Goal: Task Accomplishment & Management: Use online tool/utility

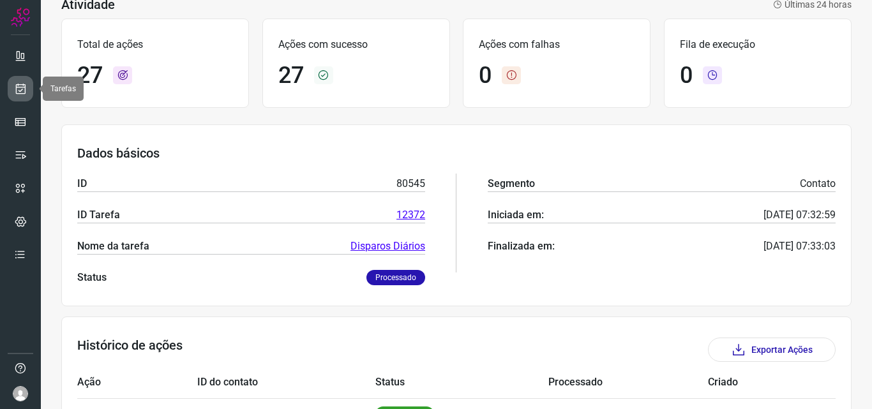
click at [19, 88] on icon at bounding box center [20, 88] width 13 height 13
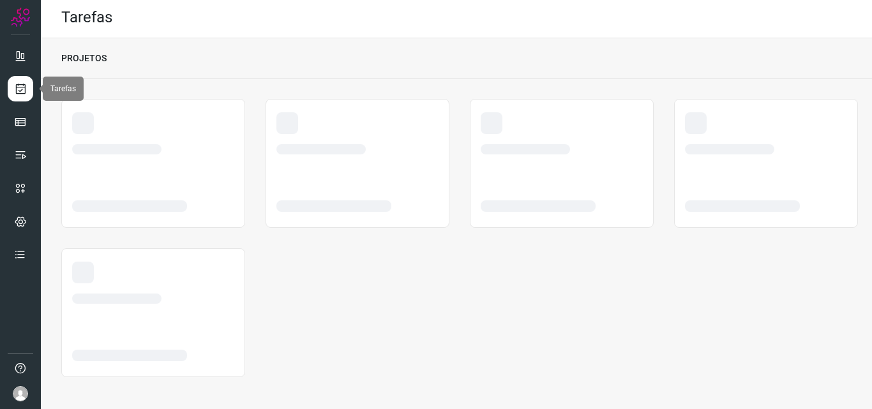
scroll to position [3, 0]
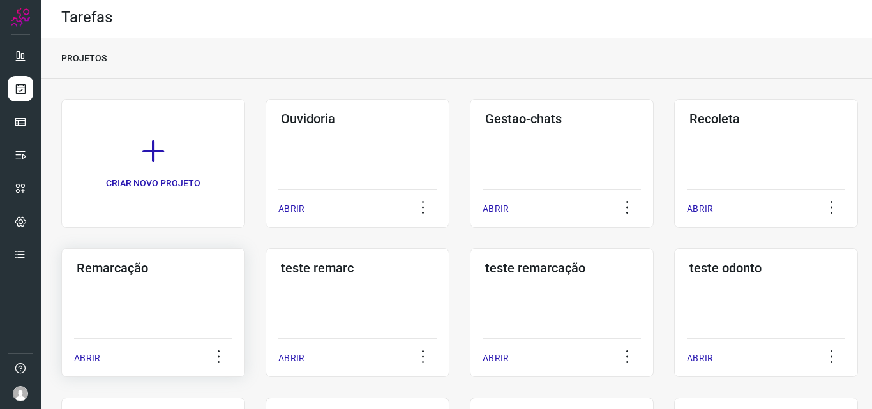
click at [266, 282] on div "Remarcação ABRIR" at bounding box center [358, 312] width 184 height 129
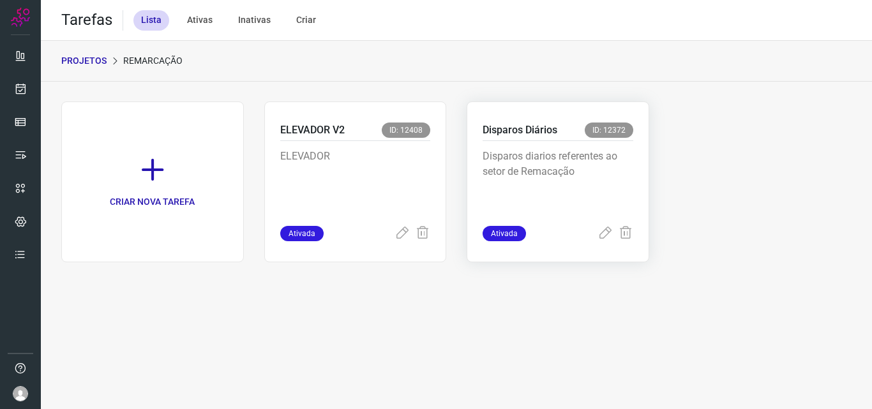
click at [593, 169] on p "Disparos diarios referentes ao setor de Remacação" at bounding box center [558, 181] width 151 height 64
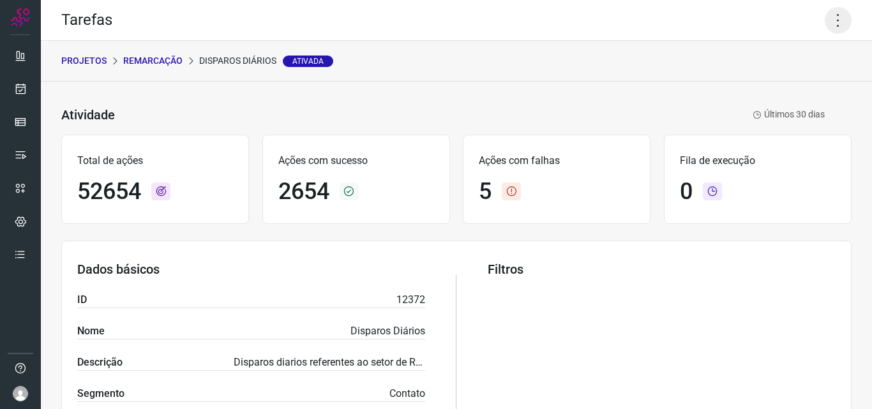
click at [831, 15] on icon at bounding box center [838, 20] width 27 height 27
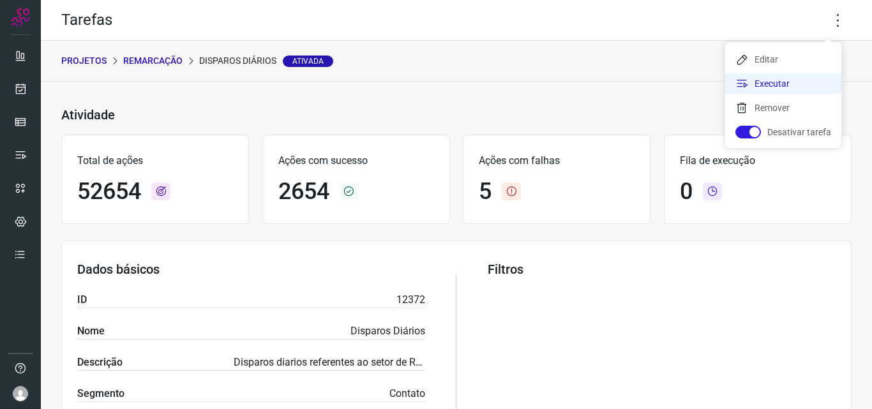
click at [770, 84] on li "Executar" at bounding box center [784, 83] width 116 height 20
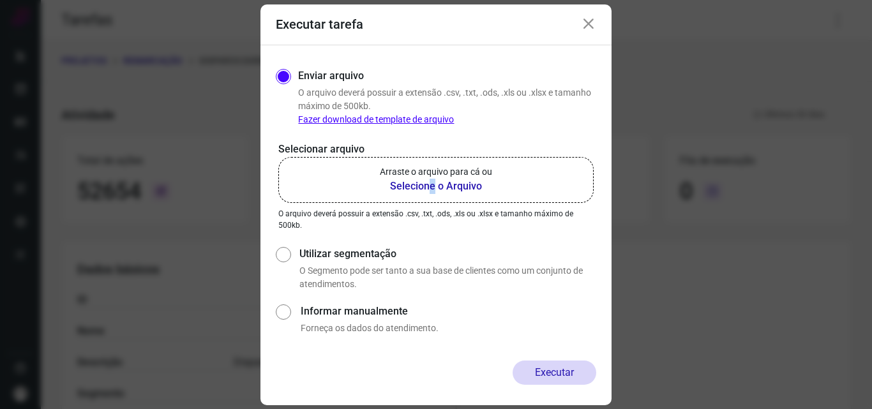
click at [432, 181] on b "Selecione o Arquivo" at bounding box center [436, 186] width 112 height 15
click at [457, 188] on b "Selecione o Arquivo" at bounding box center [436, 186] width 112 height 15
click at [0, 0] on input "Arraste o arquivo para cá ou Selecione o Arquivo" at bounding box center [0, 0] width 0 height 0
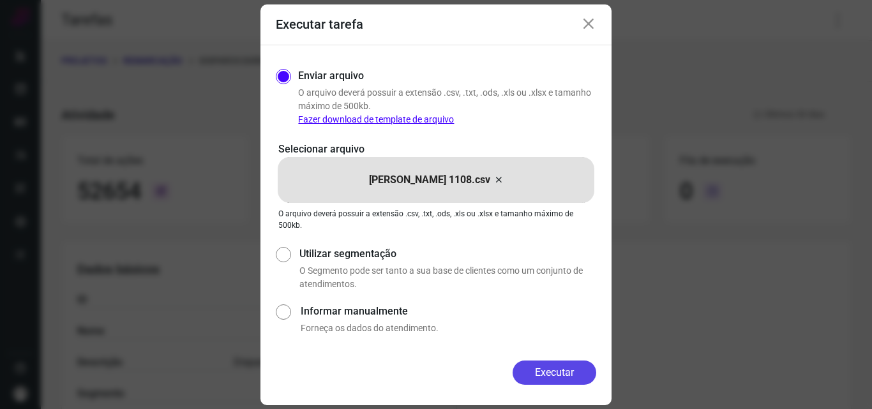
click at [556, 381] on button "Executar" at bounding box center [555, 373] width 84 height 24
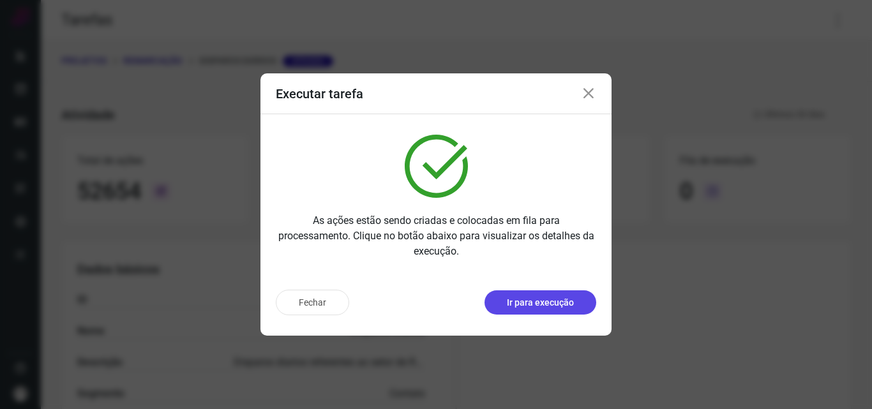
click at [553, 305] on p "Ir para execução" at bounding box center [540, 302] width 67 height 13
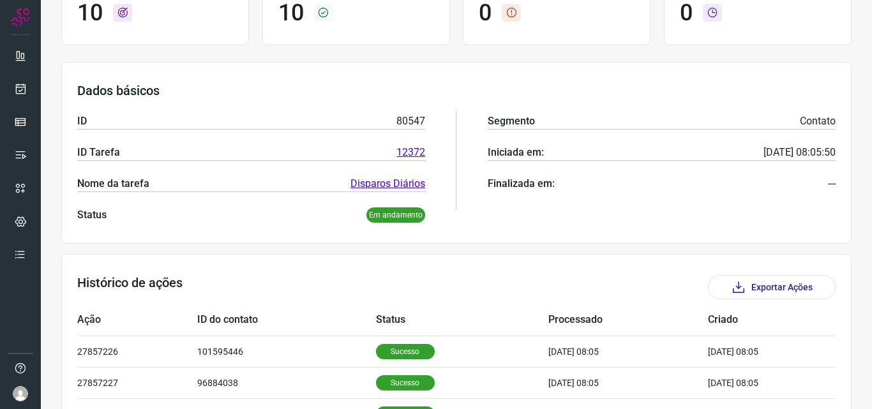
scroll to position [192, 0]
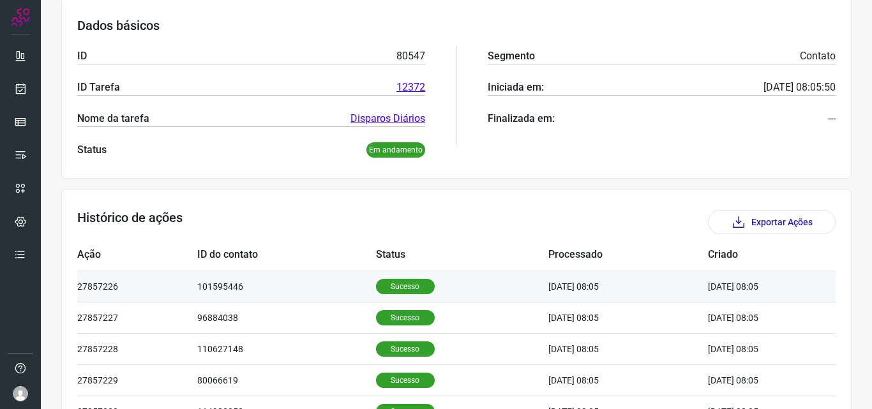
click at [401, 287] on p "Sucesso" at bounding box center [405, 286] width 59 height 15
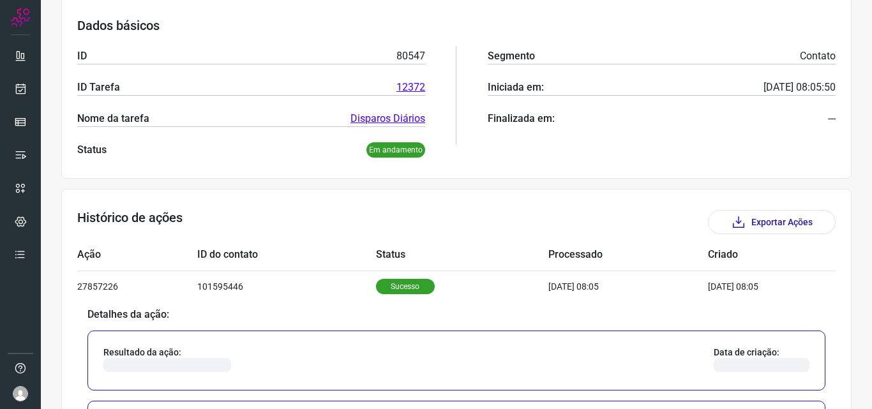
scroll to position [383, 0]
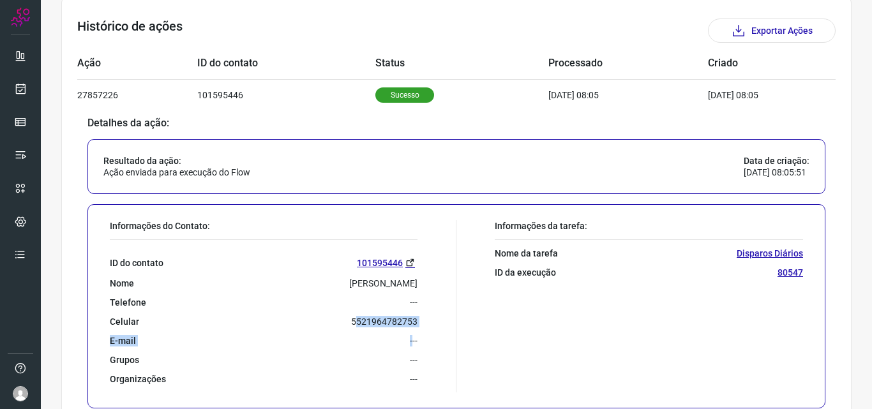
drag, startPoint x: 351, startPoint y: 321, endPoint x: 407, endPoint y: 328, distance: 56.6
click at [407, 328] on div "ID do contato 101595446 Nome [PERSON_NAME] Cavalcanti Telefone --- Celular [PHO…" at bounding box center [264, 312] width 308 height 145
click at [407, 326] on p "5521964782753" at bounding box center [384, 321] width 66 height 11
drag, startPoint x: 349, startPoint y: 320, endPoint x: 413, endPoint y: 323, distance: 64.6
click at [413, 323] on div "Informações do Contato: ID do contato 101595446 Nome [PERSON_NAME] Cavalcanti T…" at bounding box center [279, 306] width 353 height 172
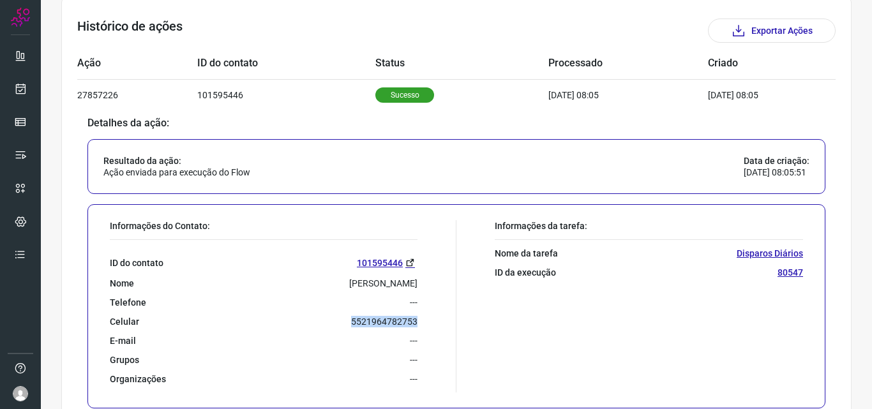
copy p "5521964782753"
click at [24, 92] on icon at bounding box center [20, 88] width 13 height 13
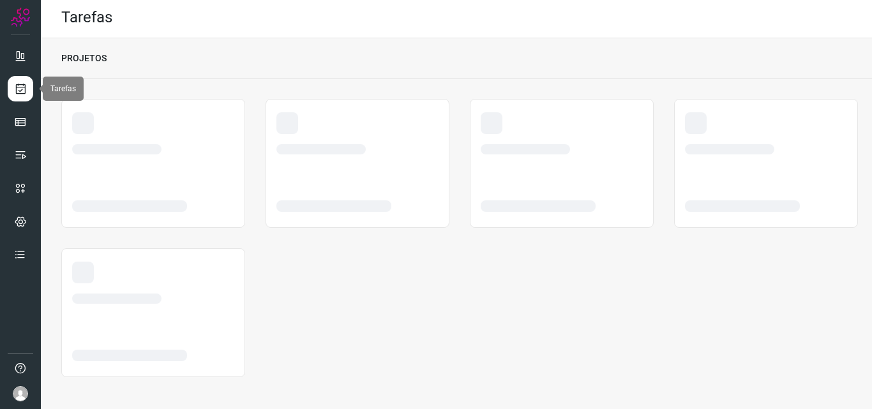
scroll to position [3, 0]
click at [24, 91] on icon at bounding box center [20, 88] width 13 height 13
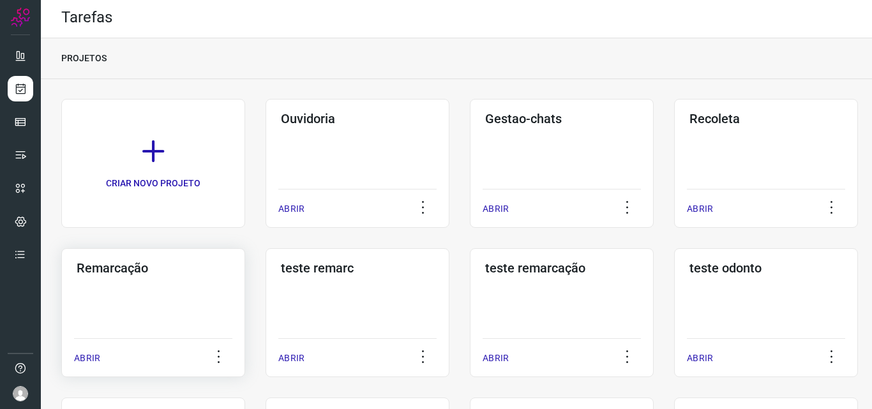
click at [266, 293] on div "Remarcação ABRIR" at bounding box center [358, 312] width 184 height 129
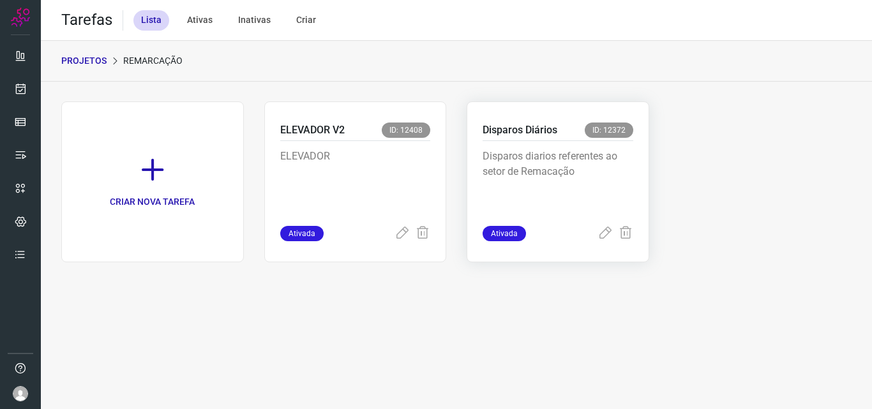
click at [592, 164] on p "Disparos diarios referentes ao setor de Remacação" at bounding box center [558, 181] width 151 height 64
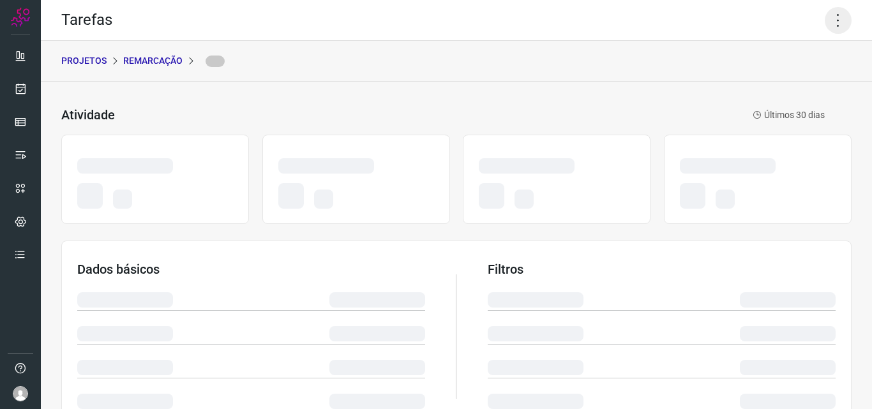
click at [829, 17] on icon at bounding box center [838, 20] width 27 height 27
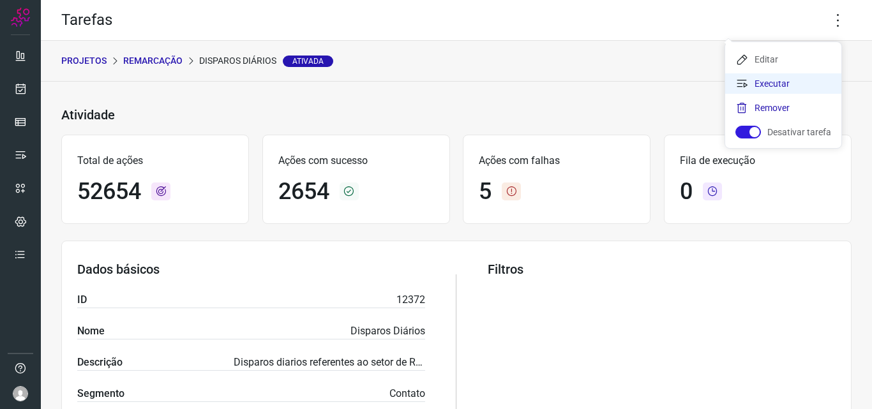
click at [800, 84] on li "Executar" at bounding box center [784, 83] width 116 height 20
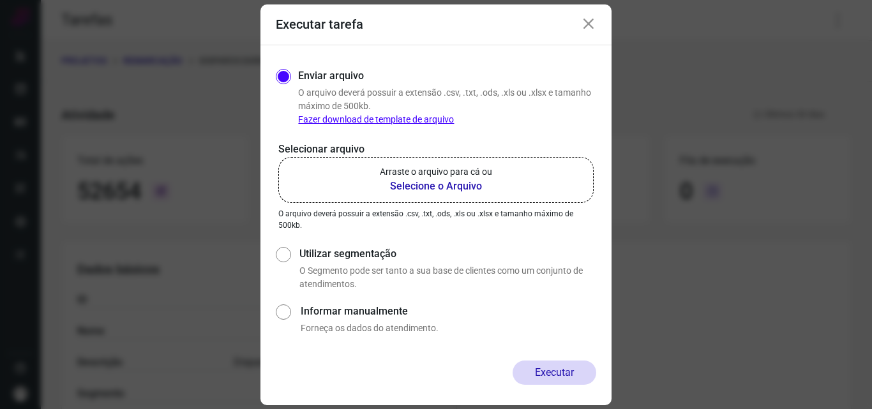
click at [445, 188] on b "Selecione o Arquivo" at bounding box center [436, 186] width 112 height 15
click at [0, 0] on input "Arraste o arquivo para cá ou Selecione o Arquivo" at bounding box center [0, 0] width 0 height 0
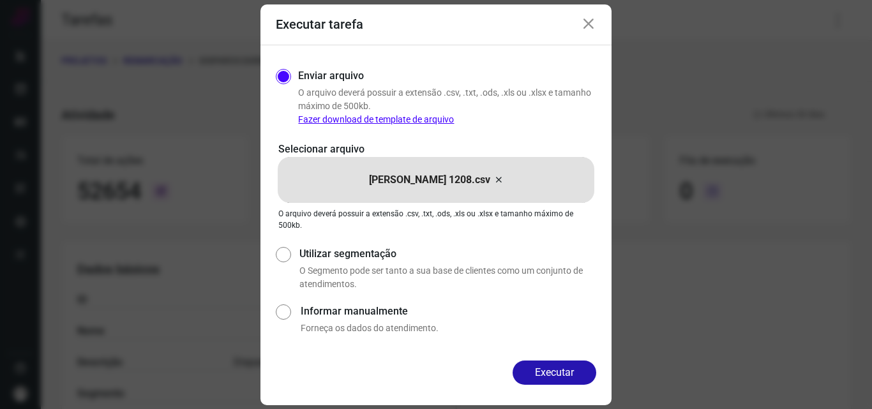
click at [560, 372] on button "Executar" at bounding box center [555, 373] width 84 height 24
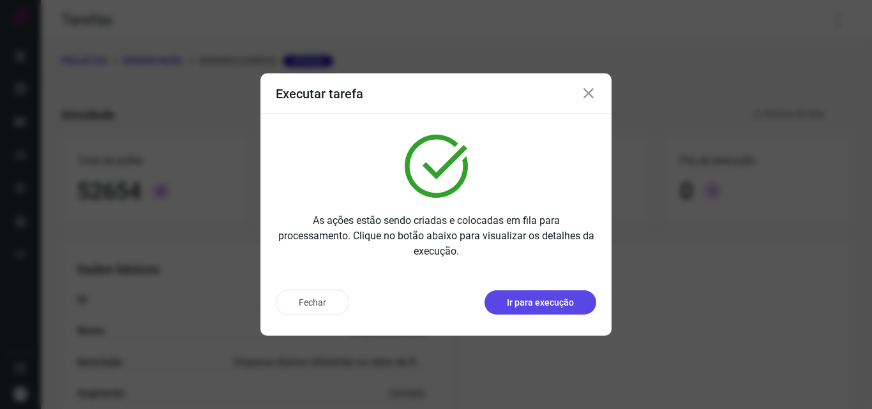
click at [539, 298] on p "Ir para execução" at bounding box center [540, 302] width 67 height 13
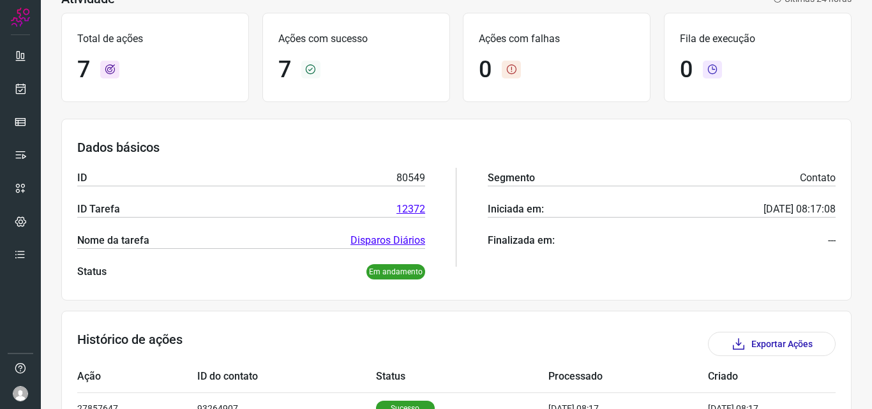
scroll to position [130, 0]
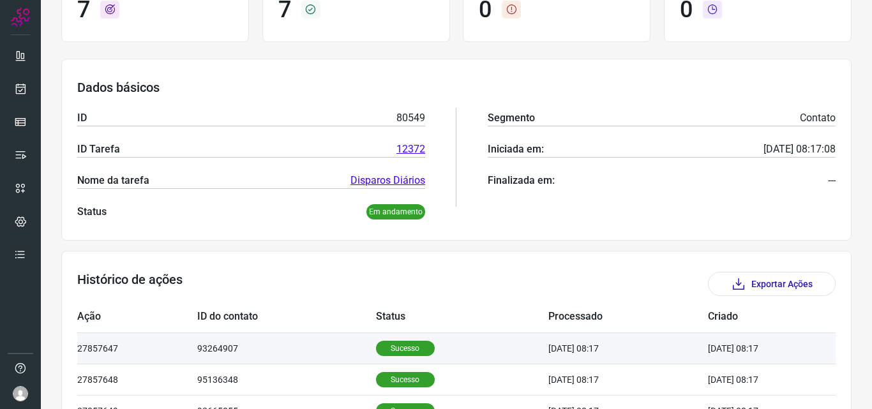
click at [392, 338] on td "Sucesso" at bounding box center [462, 348] width 173 height 31
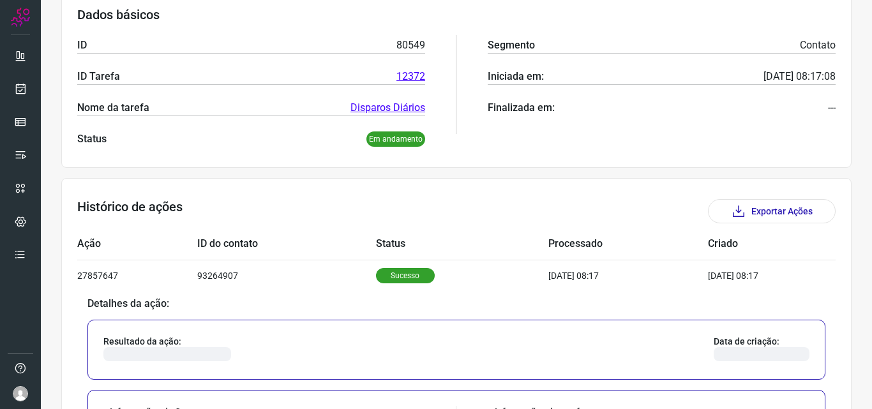
scroll to position [385, 0]
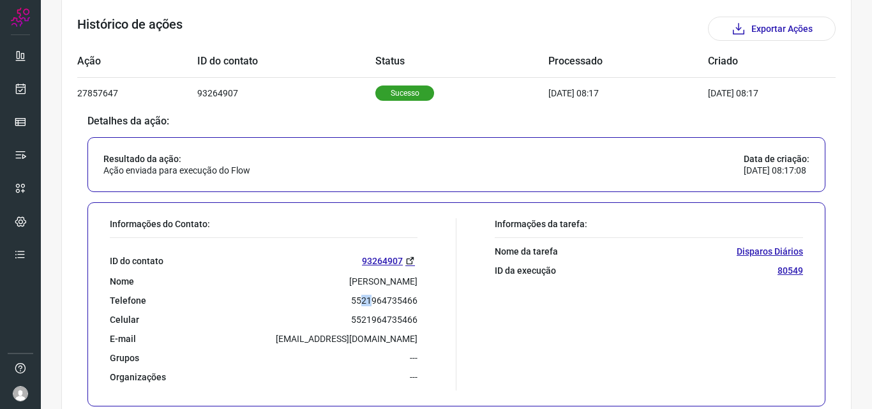
drag, startPoint x: 359, startPoint y: 303, endPoint x: 367, endPoint y: 306, distance: 8.7
click at [367, 306] on p "5521964735466" at bounding box center [384, 300] width 66 height 11
click at [363, 302] on p "5521964735466" at bounding box center [384, 300] width 66 height 11
drag, startPoint x: 352, startPoint y: 299, endPoint x: 391, endPoint y: 300, distance: 39.6
click at [397, 304] on p "5521964735466" at bounding box center [384, 300] width 66 height 11
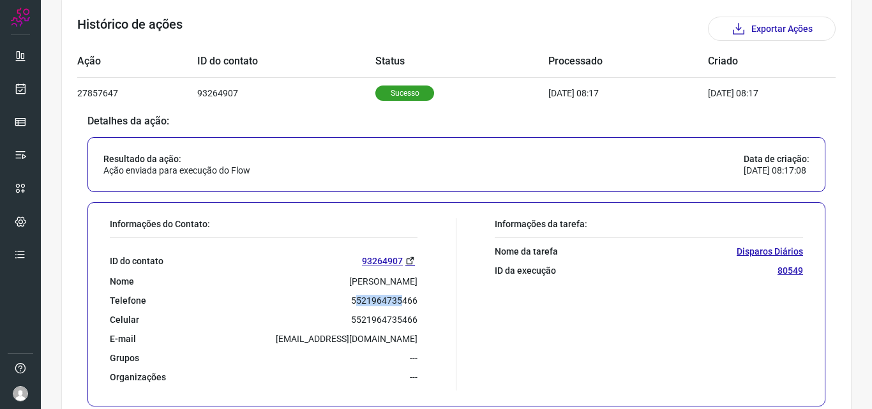
click at [391, 300] on p "5521964735466" at bounding box center [384, 300] width 66 height 11
drag, startPoint x: 349, startPoint y: 298, endPoint x: 418, endPoint y: 304, distance: 68.6
click at [418, 304] on div "Informações do Contato: ID do contato 93264907 Nome Sandra Maria Werneck de Car…" at bounding box center [279, 304] width 353 height 172
copy p "5521964735466"
